Goal: Navigation & Orientation: Find specific page/section

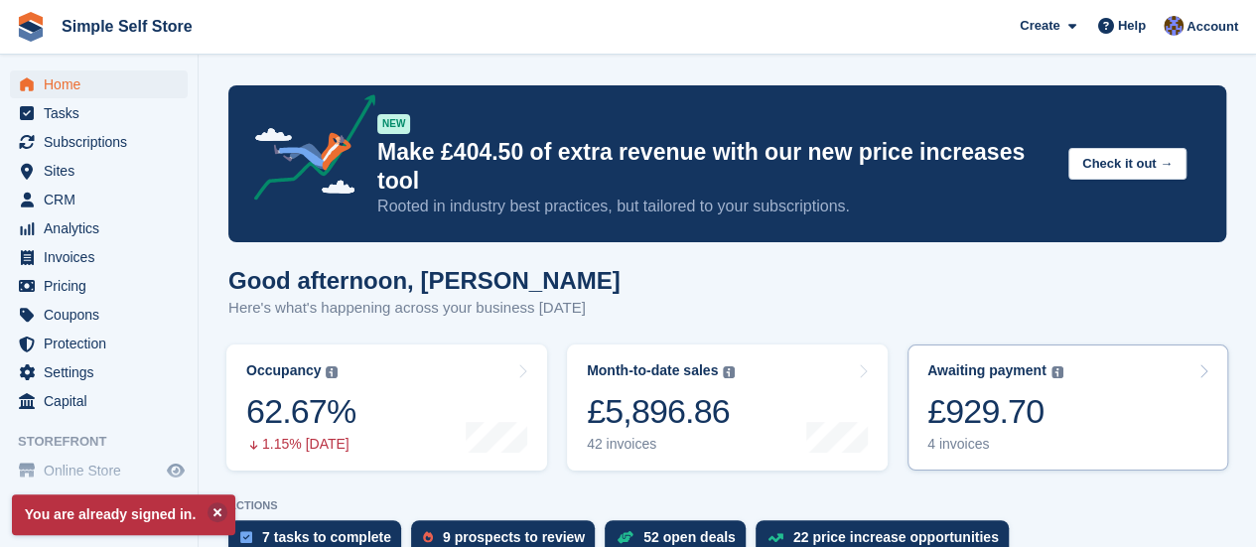
click at [965, 406] on div "Awaiting payment The total outstanding balance on all open invoices. £929.70 4 …" at bounding box center [995, 407] width 136 height 90
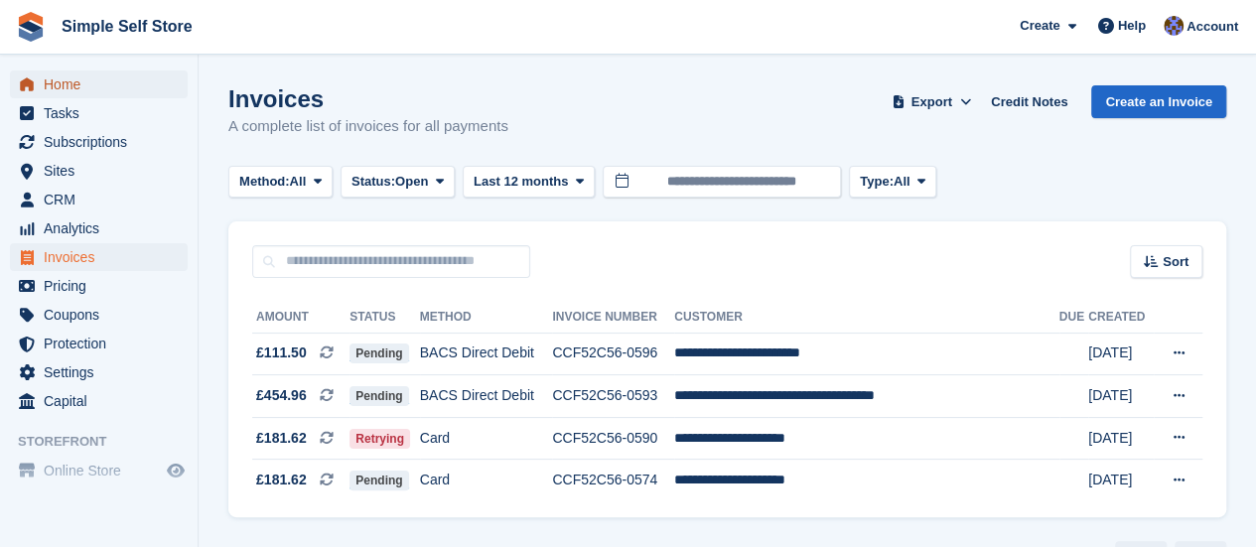
click at [58, 86] on span "Home" at bounding box center [103, 84] width 119 height 28
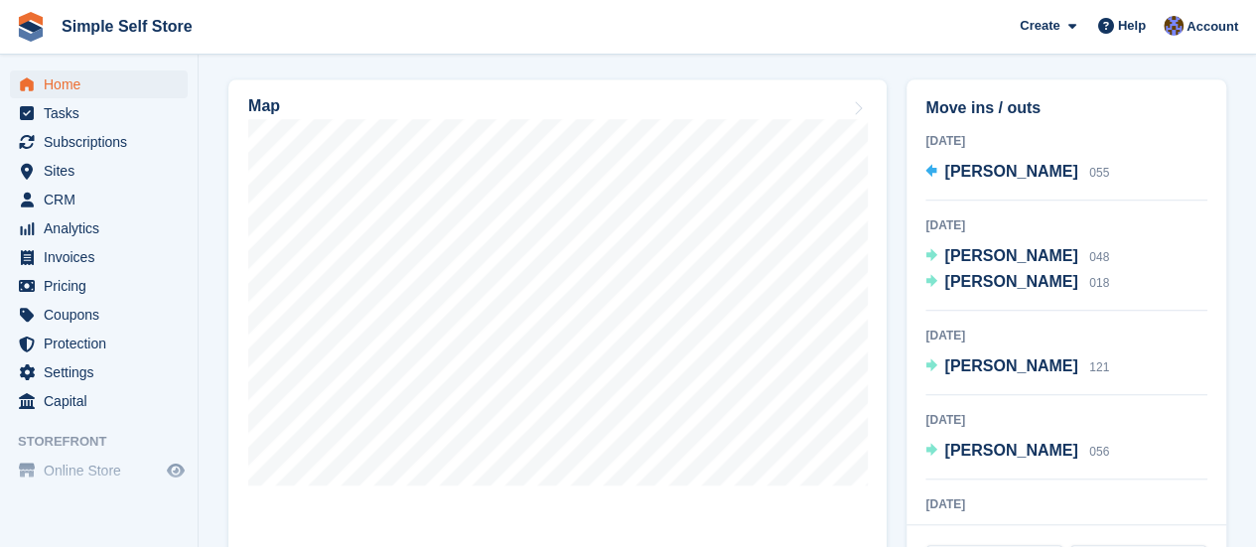
scroll to position [635, 0]
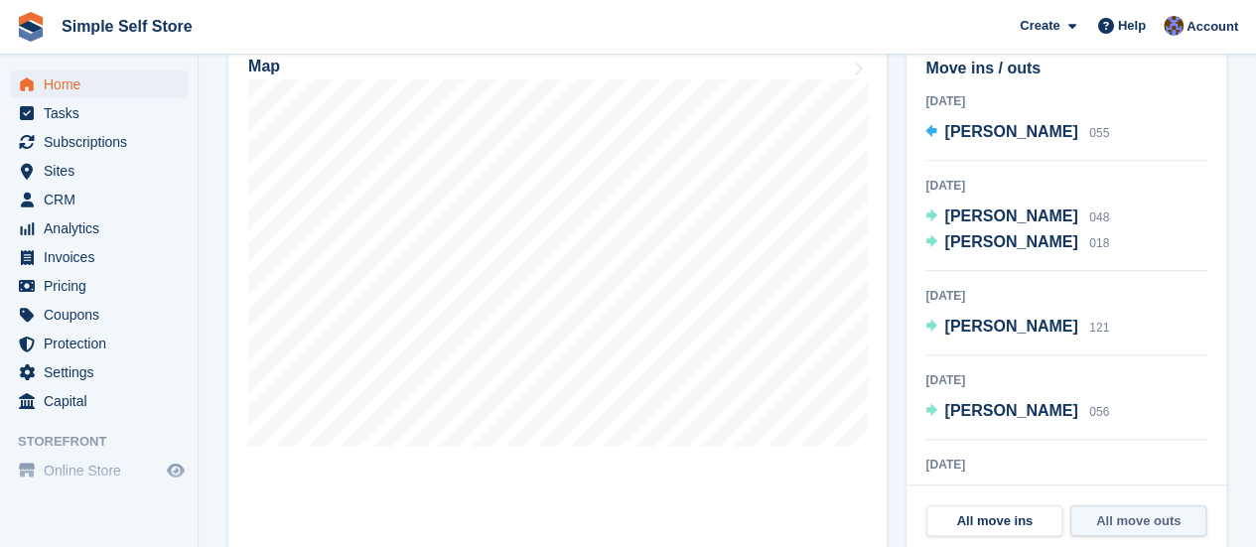
click at [1137, 505] on link "All move outs" at bounding box center [1138, 521] width 136 height 32
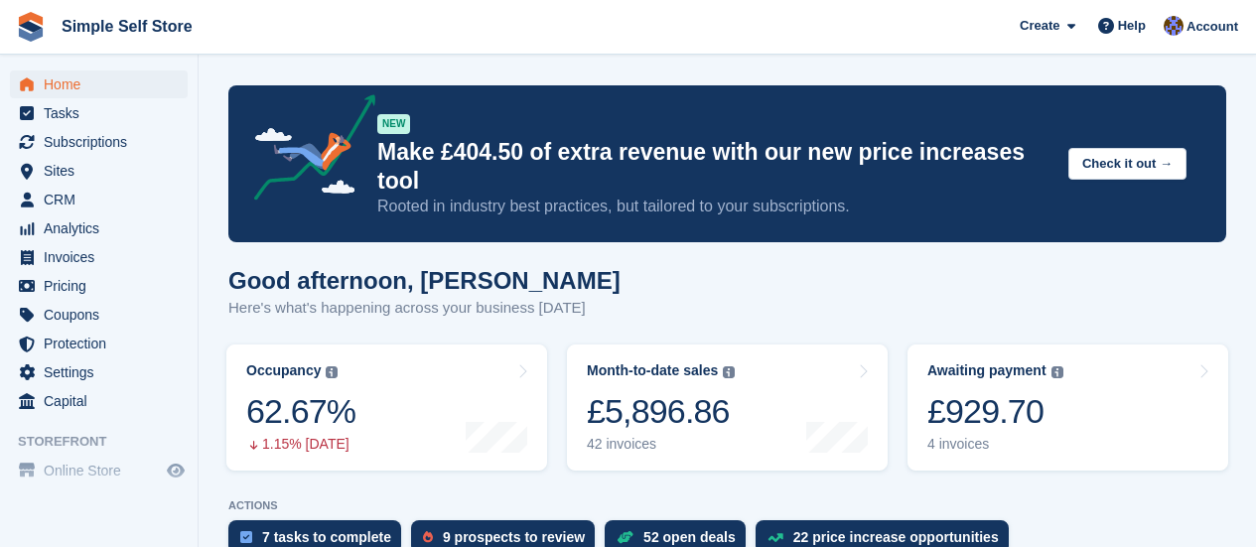
scroll to position [635, 0]
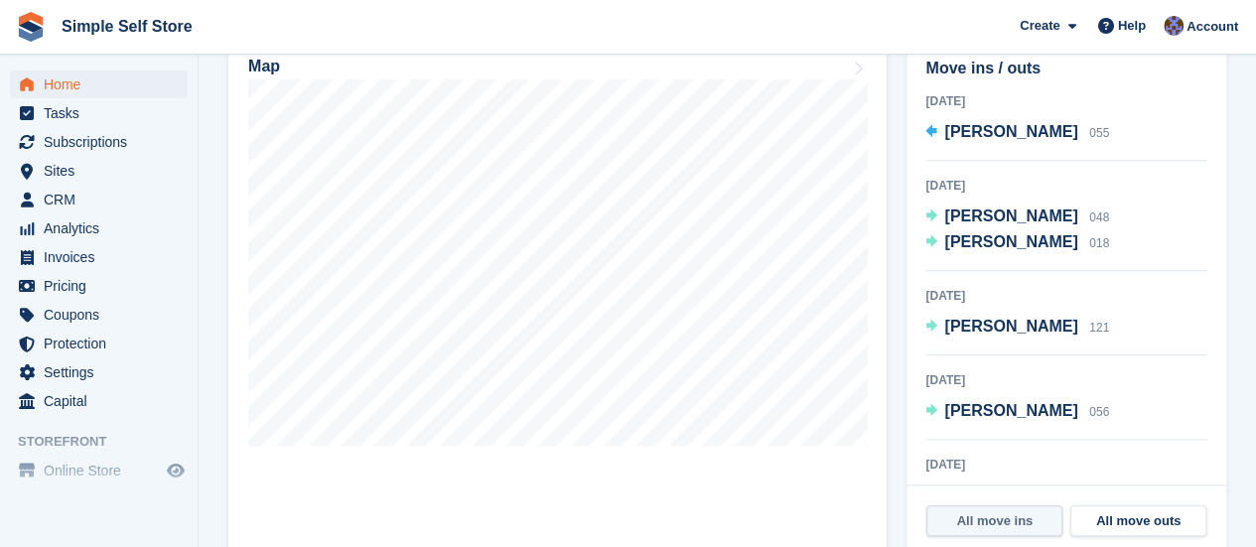
click at [1010, 505] on link "All move ins" at bounding box center [994, 521] width 136 height 32
